Goal: Complete application form

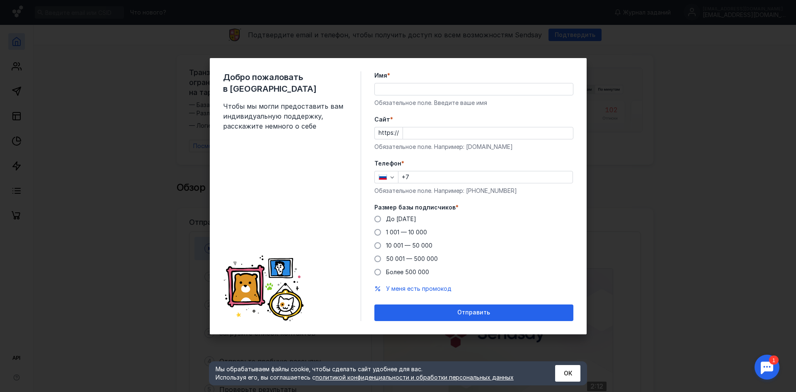
click at [406, 88] on input "Имя *" at bounding box center [474, 89] width 198 height 12
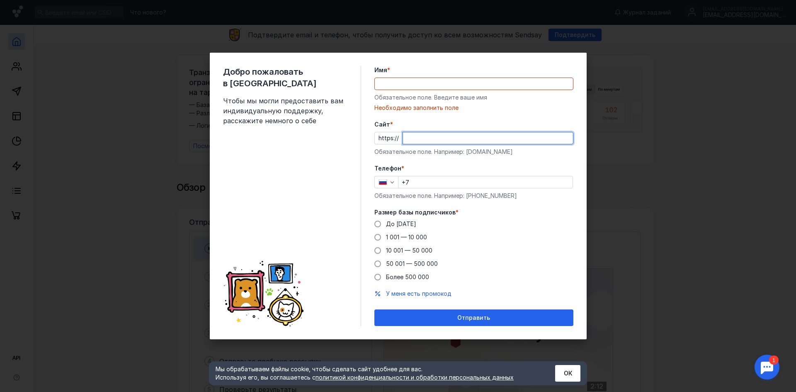
click at [428, 135] on input "Cайт *" at bounding box center [488, 138] width 170 height 12
paste input "[DOMAIN_NAME][URL]"
click at [432, 141] on input "[DOMAIN_NAME][URL]" at bounding box center [488, 138] width 170 height 12
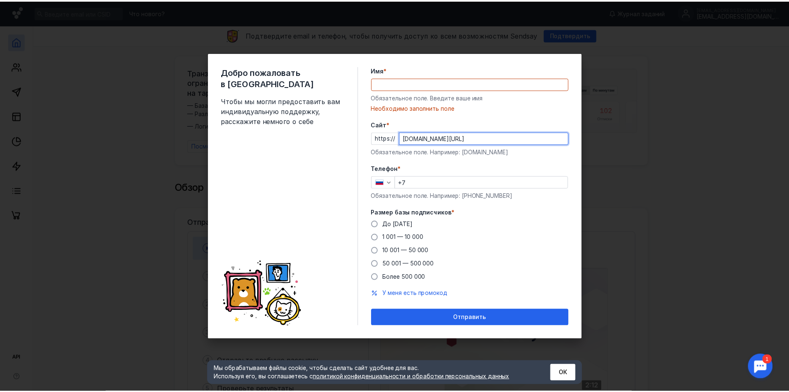
scroll to position [0, 0]
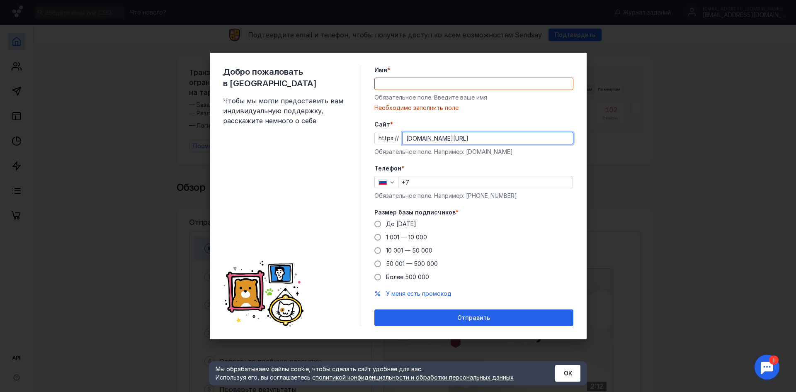
drag, startPoint x: 563, startPoint y: 138, endPoint x: 240, endPoint y: 132, distance: 322.8
click at [240, 132] on div "Добро пожаловать в Sendsay Чтобы мы могли предоставить вам индивидуальную подде…" at bounding box center [398, 196] width 377 height 286
click at [425, 134] on input "[DOMAIN_NAME][URL]" at bounding box center [488, 138] width 170 height 12
click at [407, 140] on input "[DOMAIN_NAME][URL]" at bounding box center [488, 138] width 170 height 12
drag, startPoint x: 404, startPoint y: 141, endPoint x: 385, endPoint y: 139, distance: 18.8
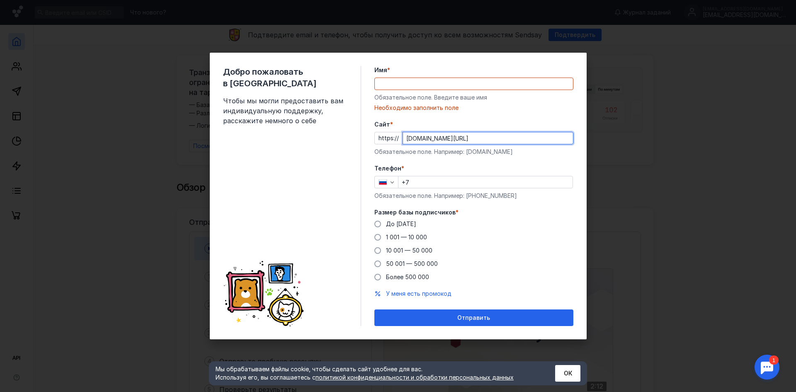
click at [385, 139] on div "https:// [DOMAIN_NAME][URL]" at bounding box center [473, 138] width 199 height 12
type input "[DOMAIN_NAME][URL]"
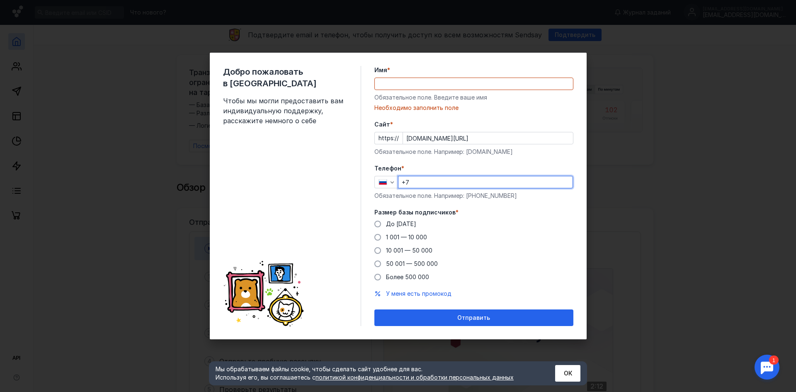
click at [424, 187] on input "+7" at bounding box center [485, 182] width 174 height 12
paste input "[PHONE_NUMBER]"
click at [414, 185] on input "[PHONE_NUMBER]" at bounding box center [485, 182] width 174 height 12
drag, startPoint x: 484, startPoint y: 181, endPoint x: 395, endPoint y: 188, distance: 89.3
click at [395, 188] on div "Телефон * [PHONE_NUMBER] Обязательное поле. Например: [PHONE_NUMBER]" at bounding box center [473, 182] width 199 height 36
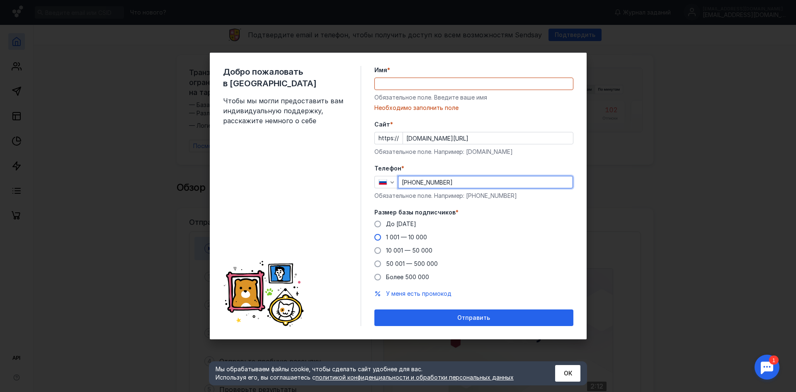
type input "[PHONE_NUMBER]"
click at [416, 237] on span "1 001 — 10 000" at bounding box center [406, 236] width 41 height 7
click at [0, 0] on input "1 001 — 10 000" at bounding box center [0, 0] width 0 height 0
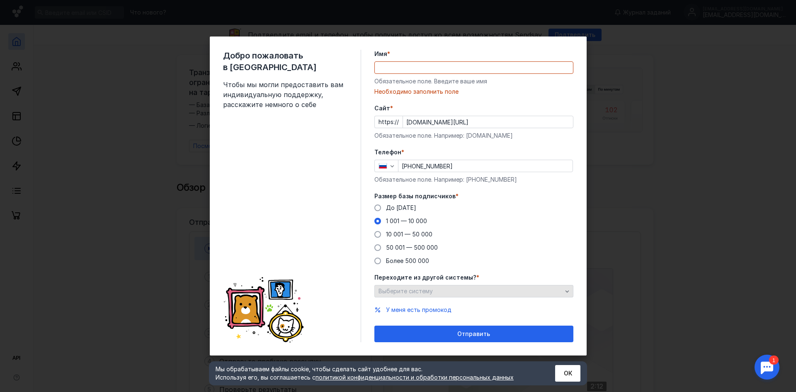
click at [565, 295] on div "Выберите систему" at bounding box center [473, 291] width 199 height 12
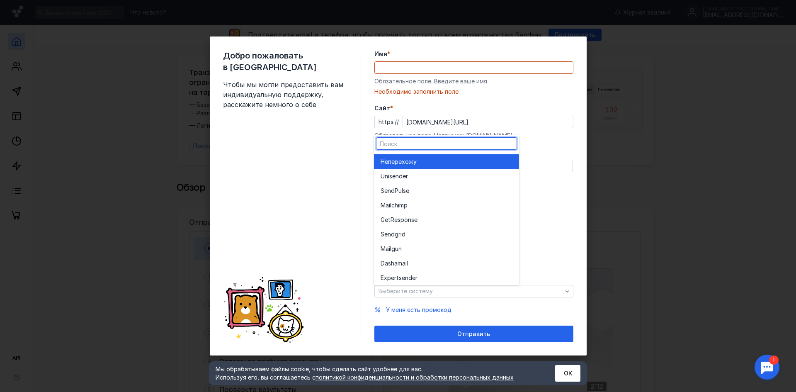
click at [461, 162] on div "Не перехожу" at bounding box center [446, 161] width 132 height 8
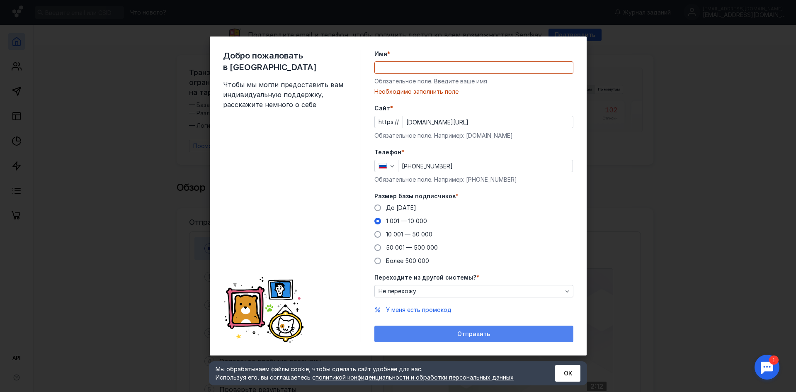
click at [464, 331] on span "Отправить" at bounding box center [473, 333] width 33 height 7
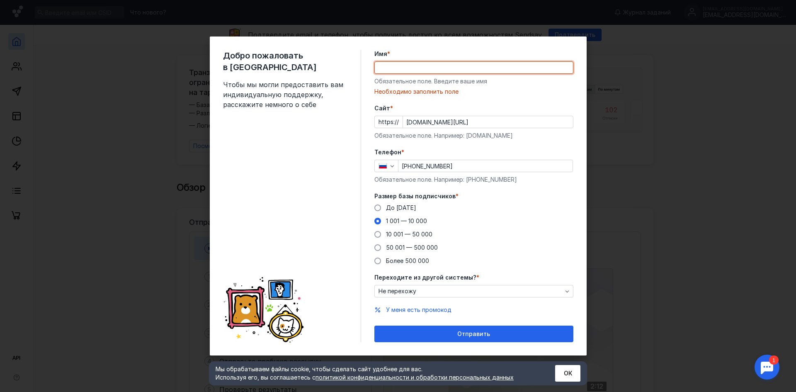
click at [423, 73] on input "Имя *" at bounding box center [474, 68] width 198 height 12
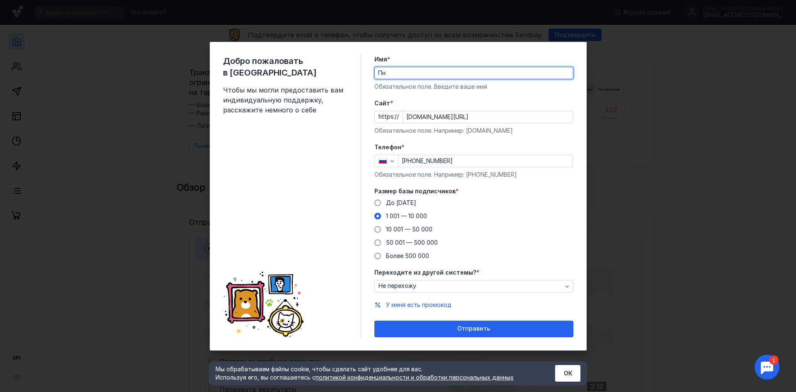
type input "П"
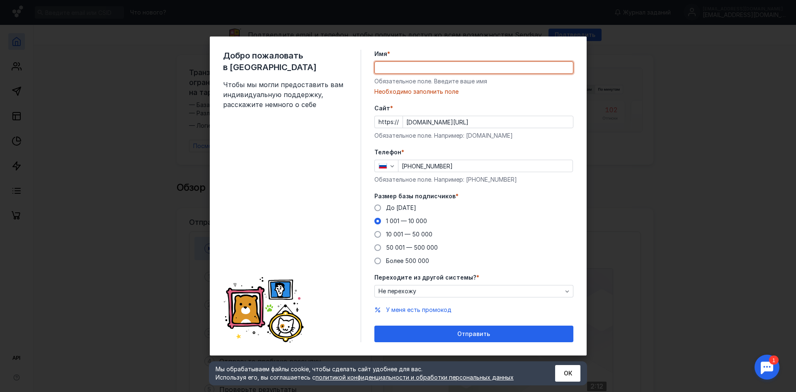
type input "G"
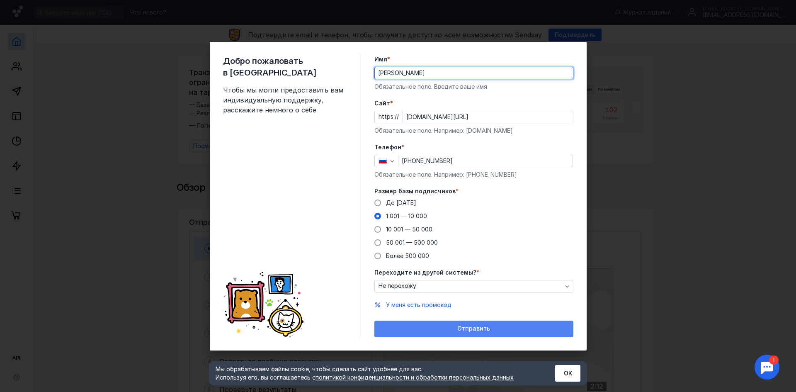
type input "[PERSON_NAME]"
click at [456, 323] on div "Отправить" at bounding box center [473, 328] width 199 height 17
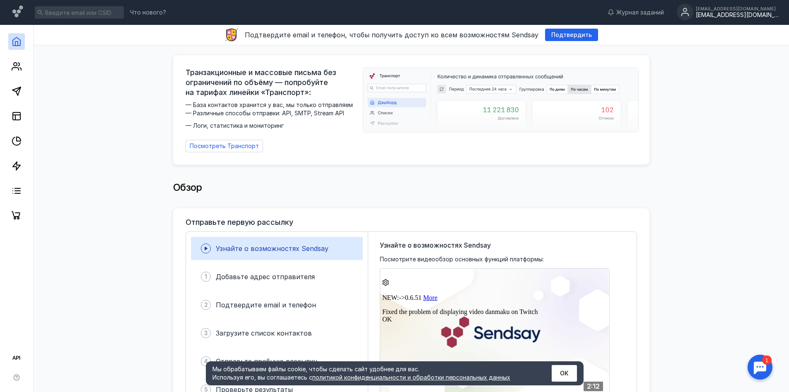
click at [721, 15] on div "[EMAIL_ADDRESS][DOMAIN_NAME]" at bounding box center [737, 15] width 83 height 7
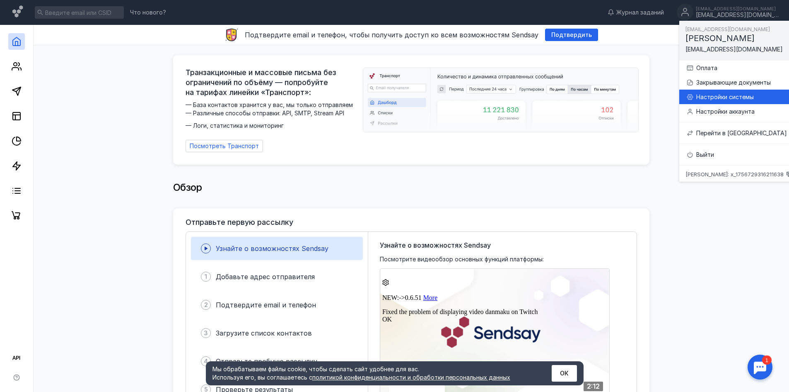
click at [736, 102] on div "Настройки системы" at bounding box center [739, 96] width 106 height 15
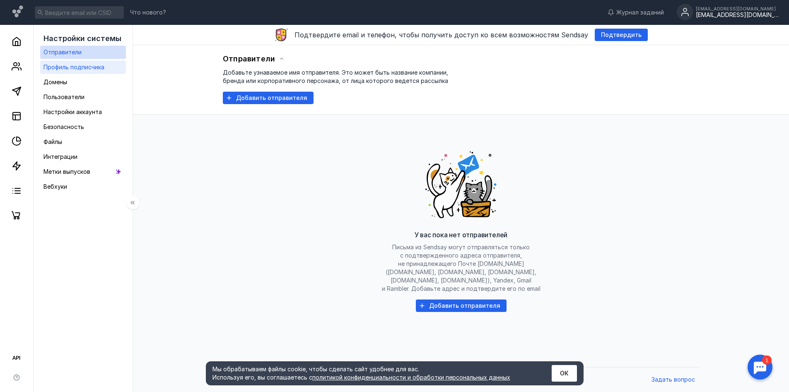
click at [89, 68] on span "Профиль подписчика" at bounding box center [74, 66] width 61 height 7
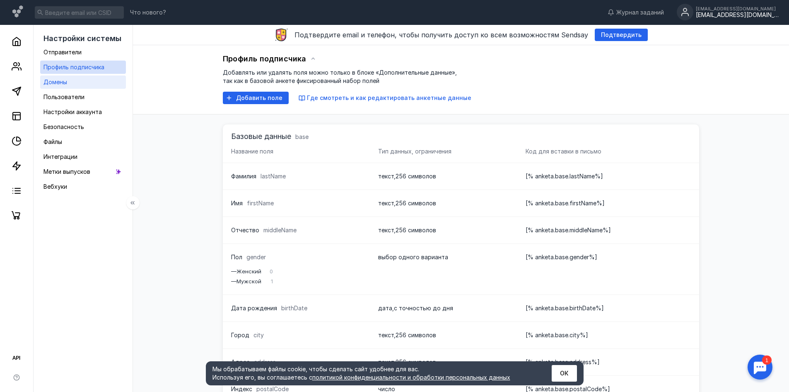
click at [74, 85] on link "Домены" at bounding box center [83, 81] width 86 height 13
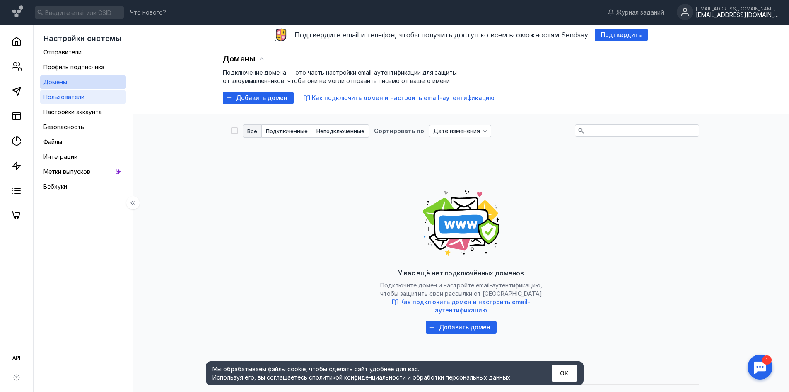
click at [75, 93] on div "Пользователи" at bounding box center [64, 97] width 41 height 10
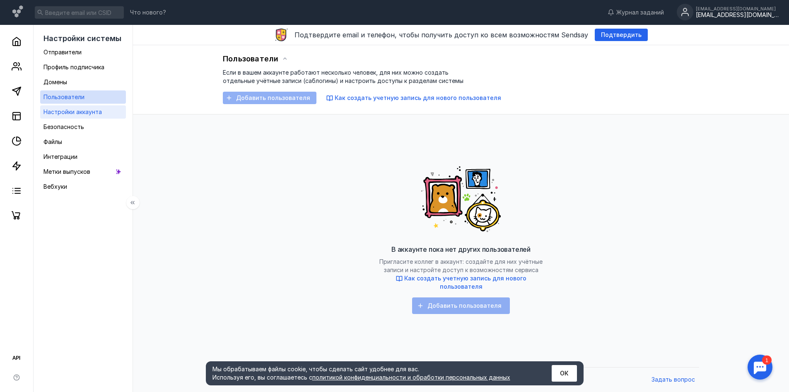
click at [79, 111] on span "Настройки аккаунта" at bounding box center [73, 111] width 58 height 7
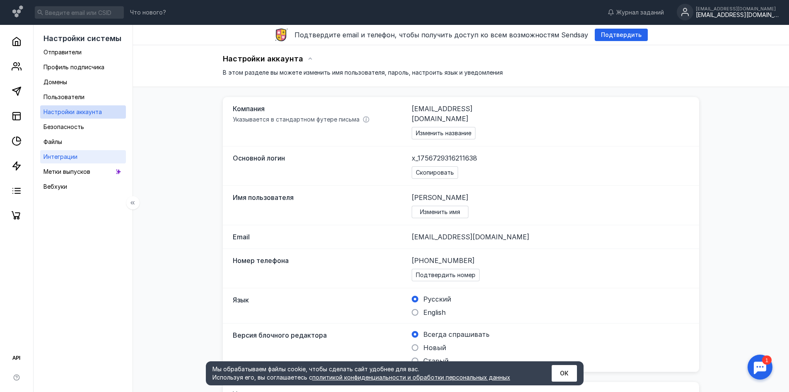
click at [64, 158] on span "Интеграции" at bounding box center [61, 156] width 34 height 7
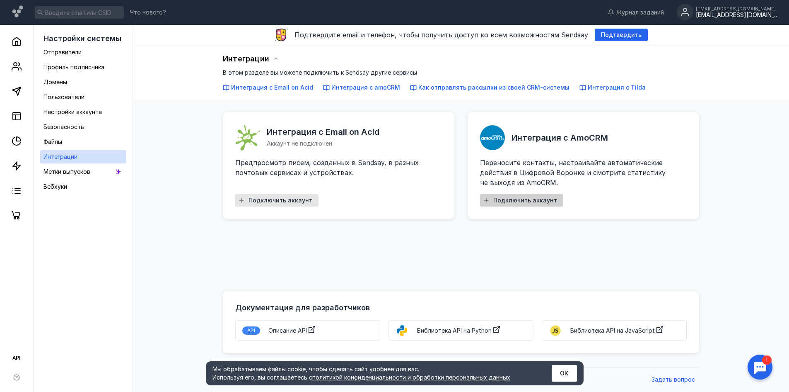
click at [518, 199] on span "Подключить аккаунт" at bounding box center [525, 200] width 64 height 7
